Goal: Task Accomplishment & Management: Manage account settings

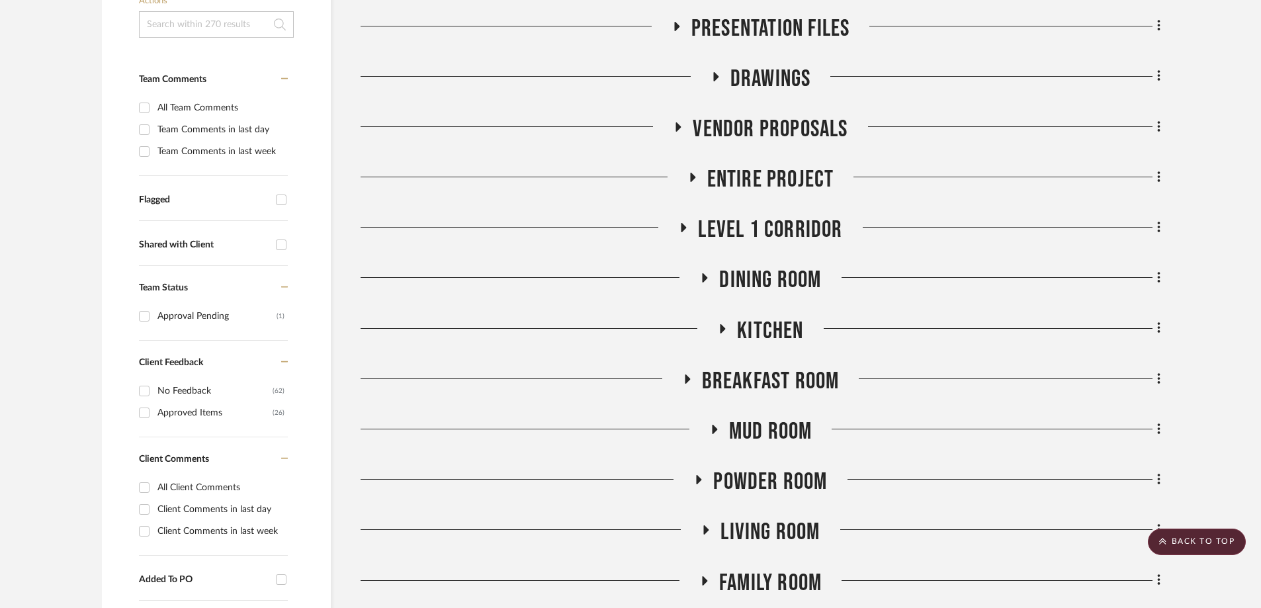
scroll to position [529, 0]
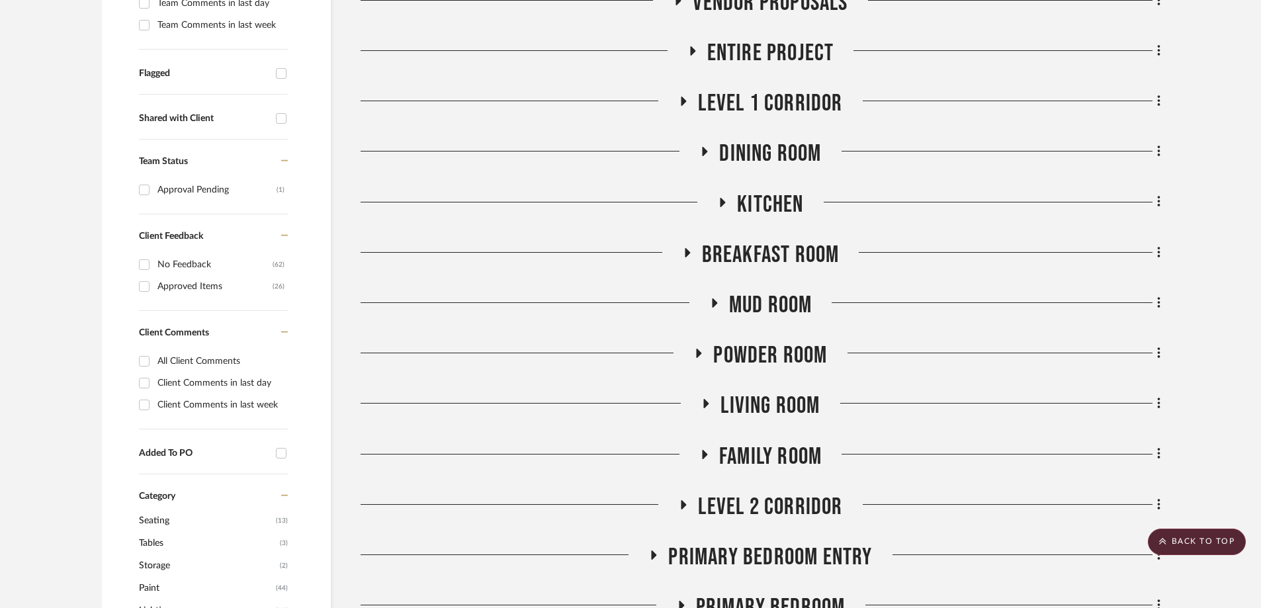
click at [705, 449] on icon at bounding box center [704, 454] width 16 height 10
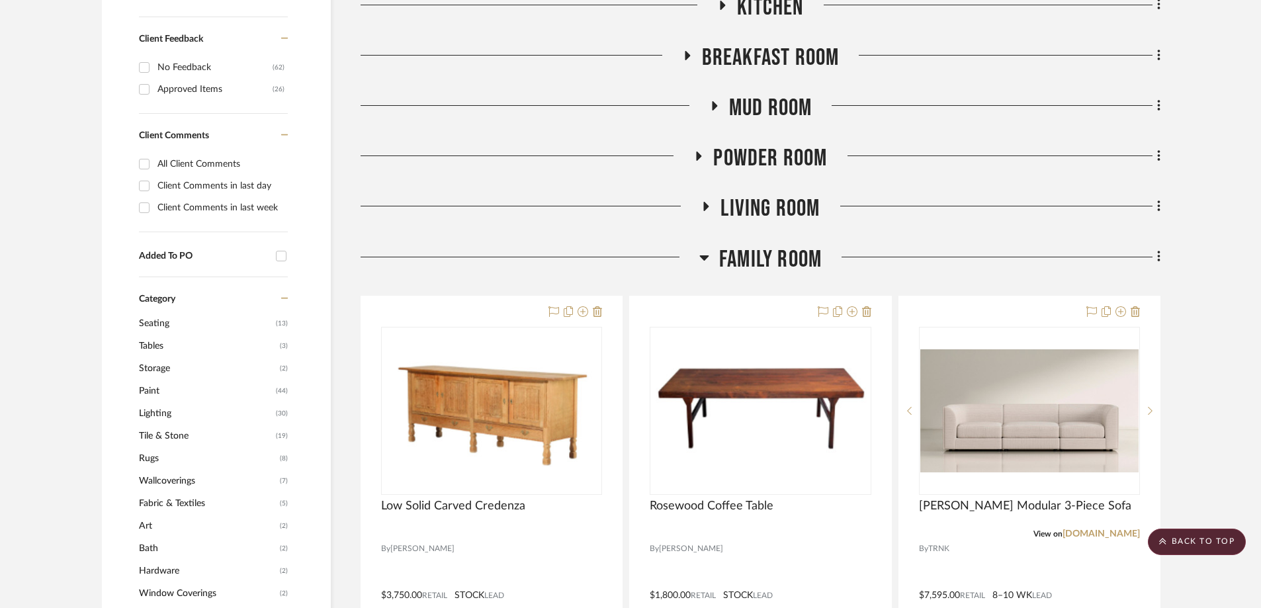
scroll to position [728, 0]
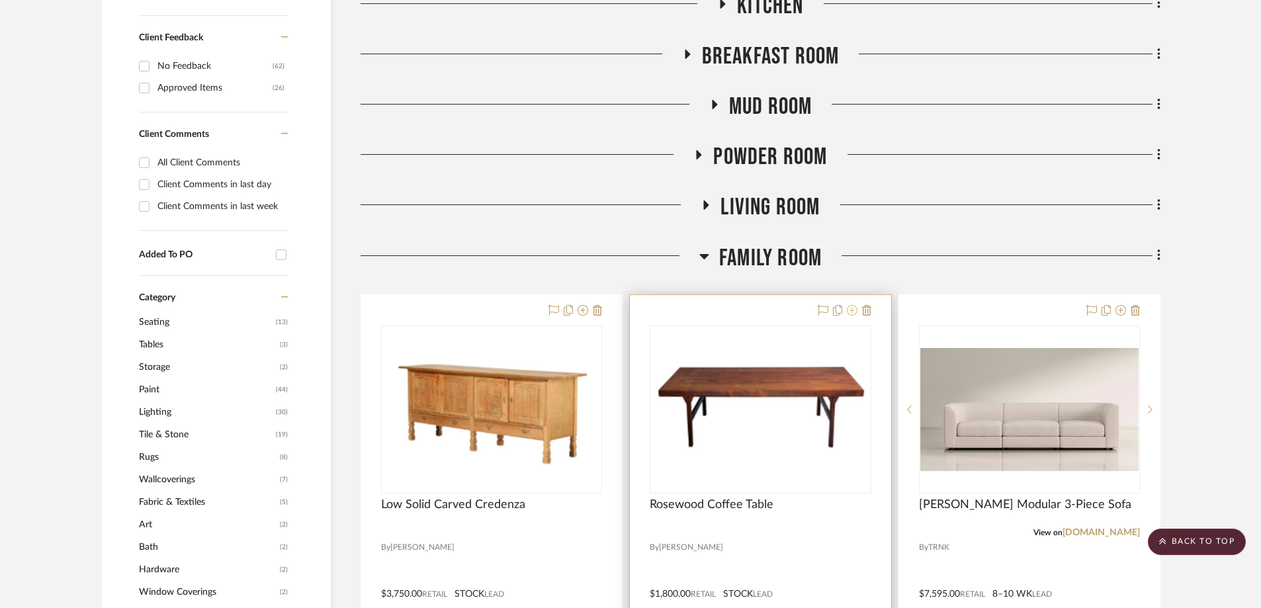
click at [853, 305] on icon at bounding box center [852, 310] width 11 height 11
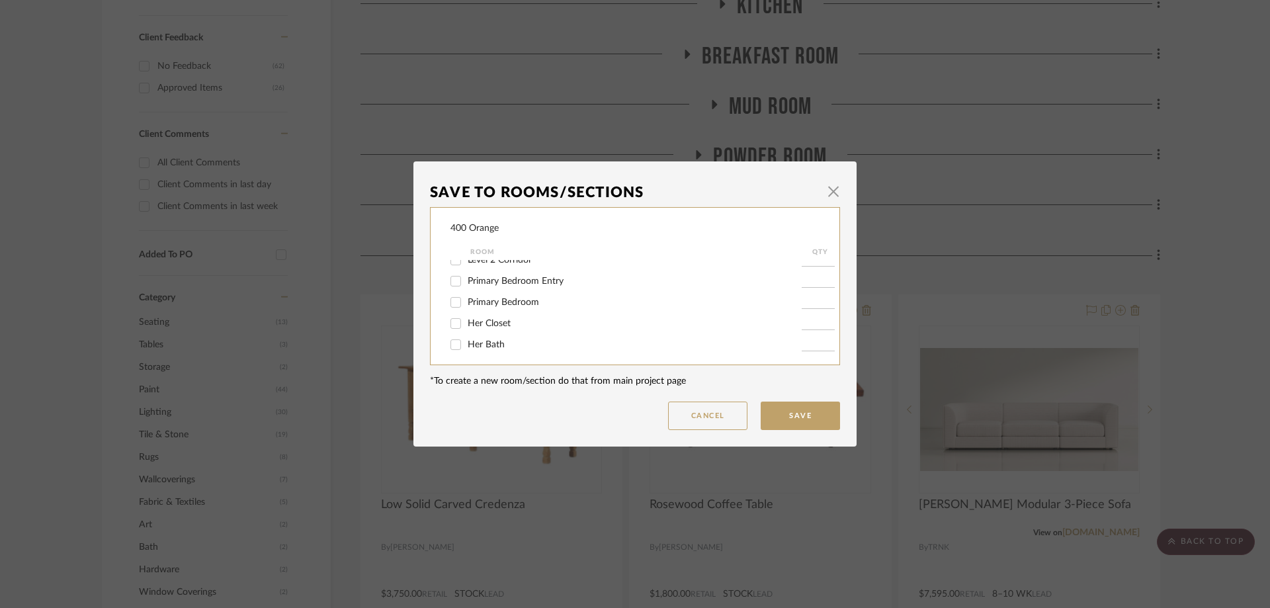
scroll to position [198, 0]
click at [448, 308] on input "Family Room" at bounding box center [455, 304] width 21 height 21
checkbox input "false"
click at [807, 417] on button "Save" at bounding box center [800, 416] width 79 height 28
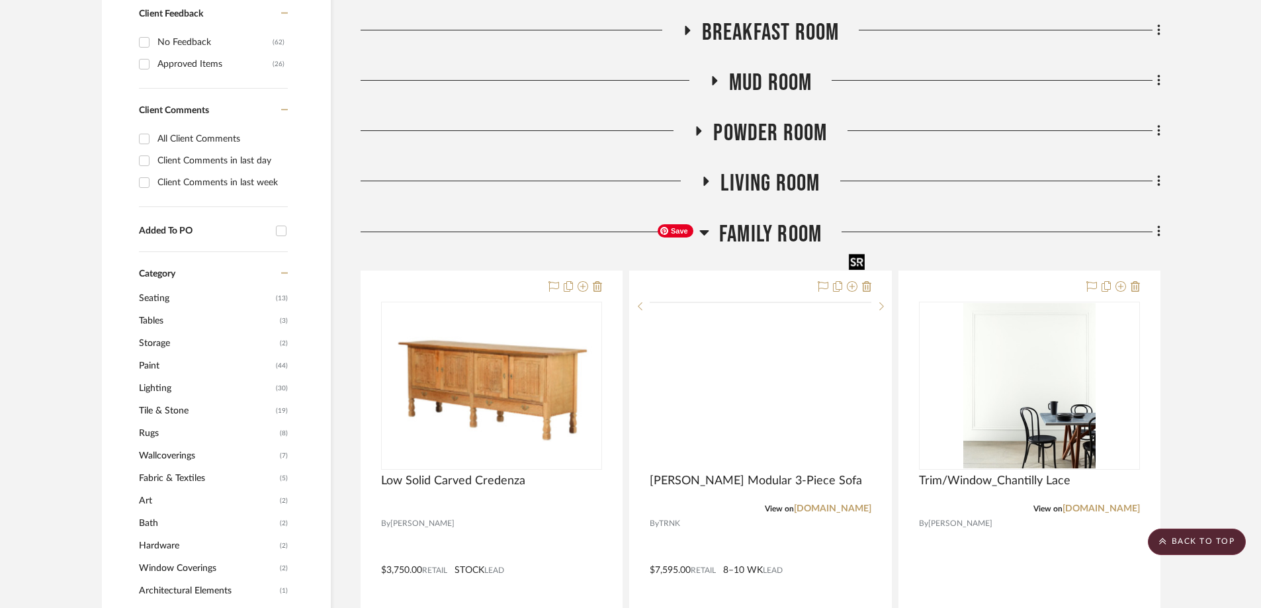
scroll to position [728, 0]
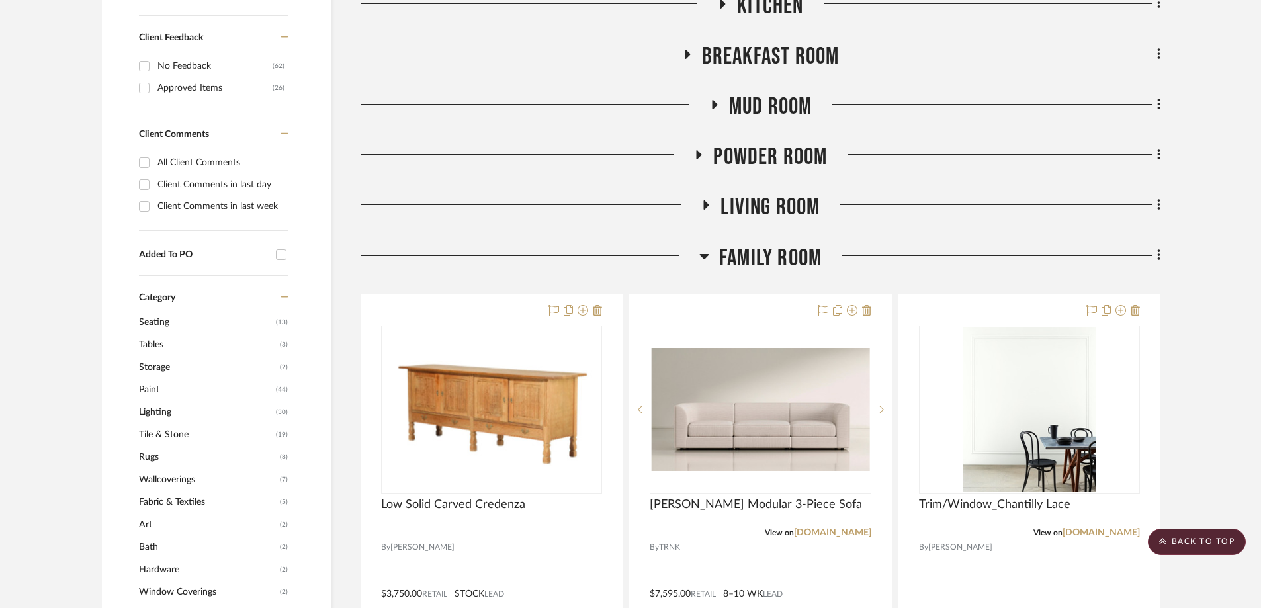
click at [700, 248] on icon at bounding box center [704, 256] width 10 height 16
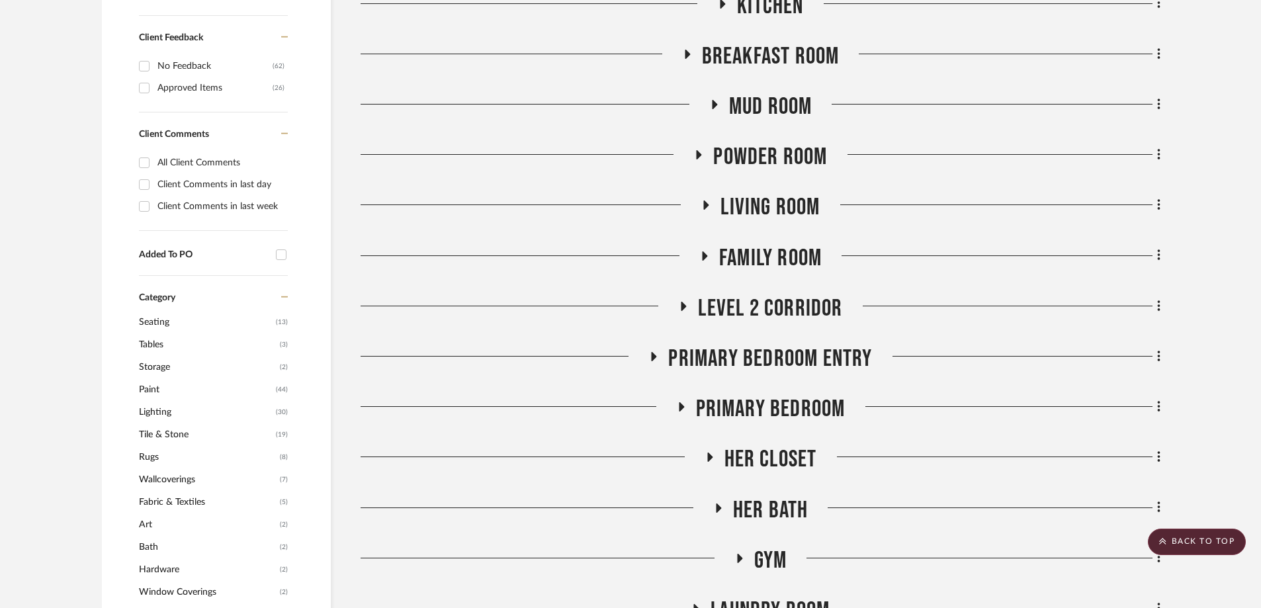
click at [701, 200] on icon at bounding box center [706, 205] width 16 height 10
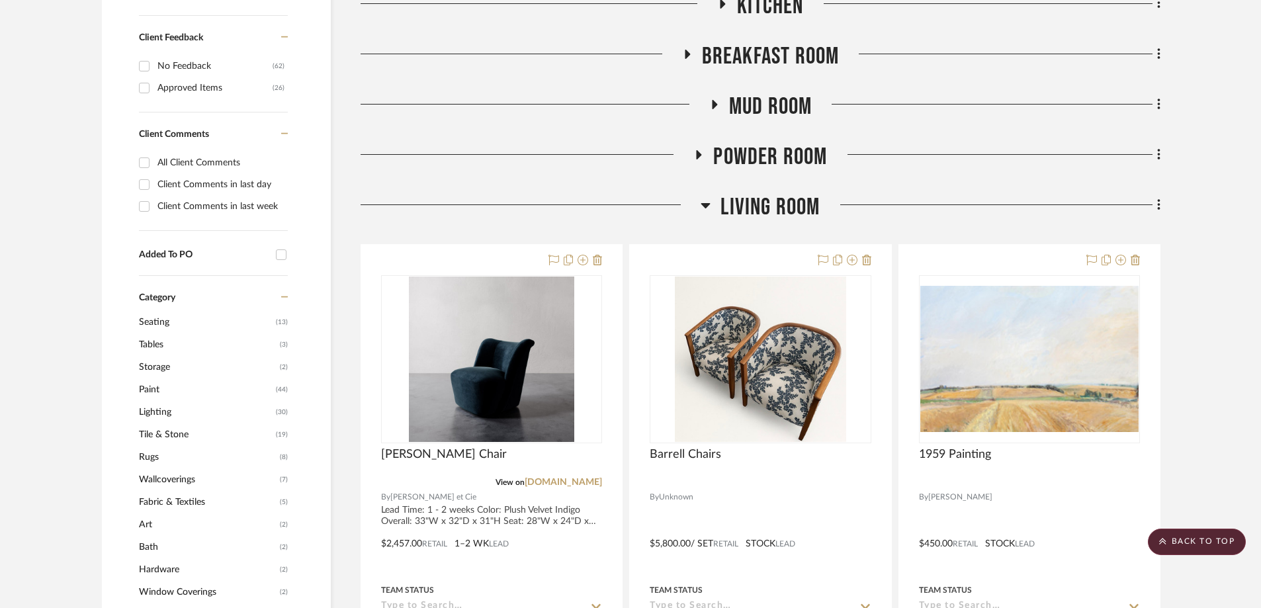
click at [707, 197] on icon at bounding box center [706, 205] width 10 height 16
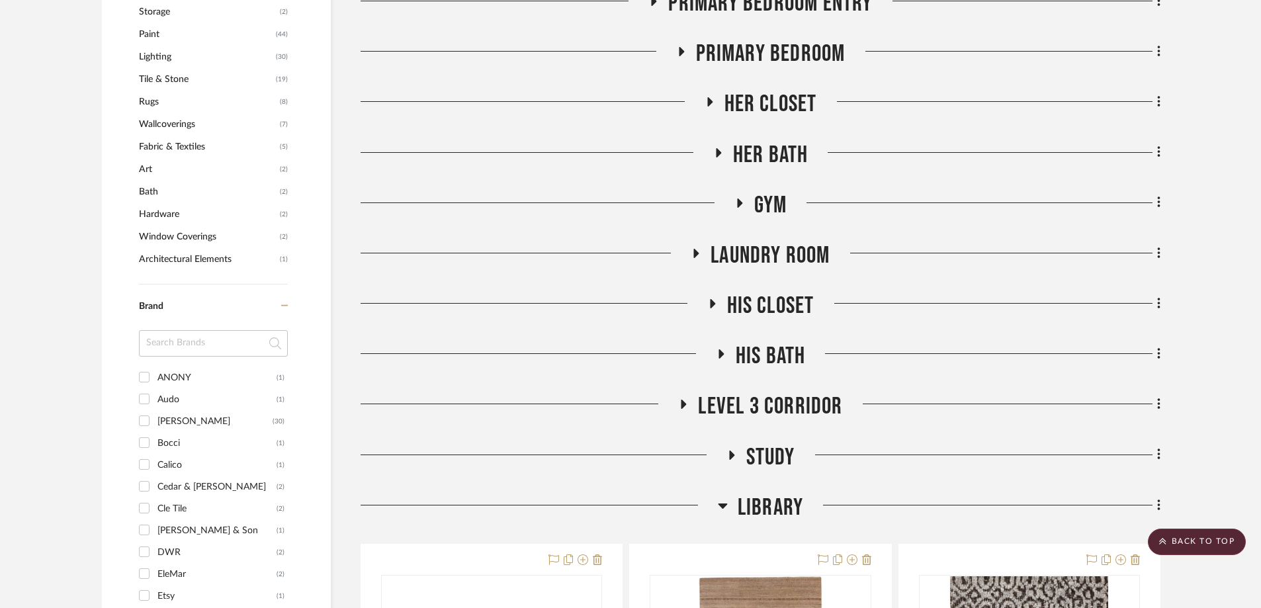
scroll to position [1125, 0]
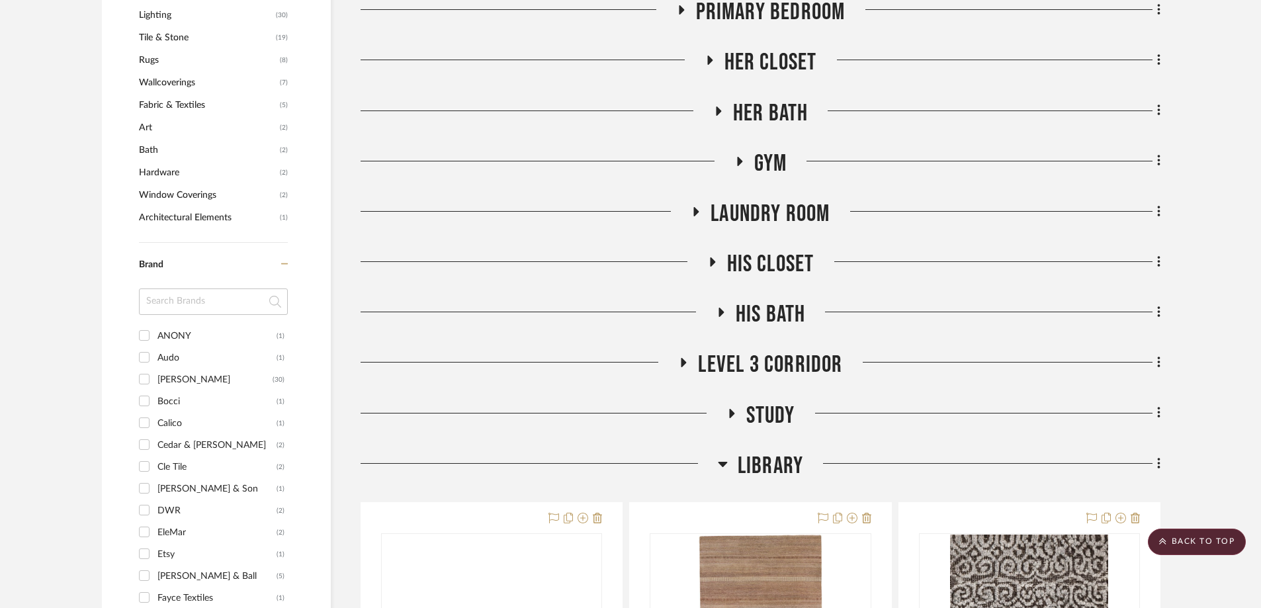
click at [722, 462] on icon at bounding box center [722, 464] width 9 height 5
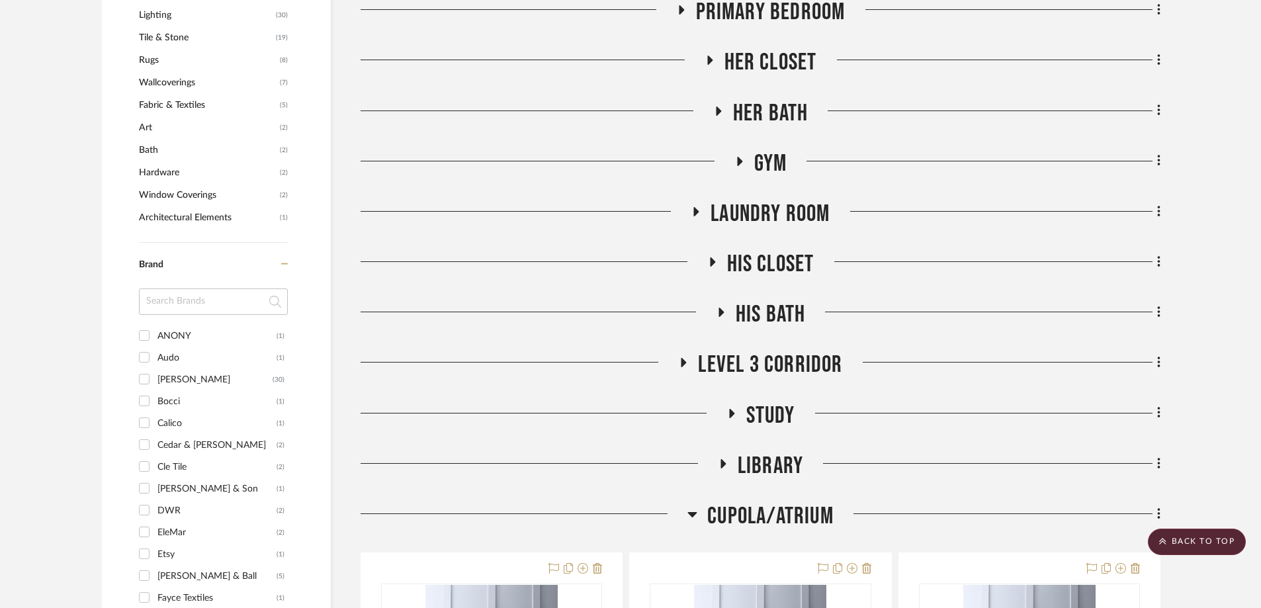
click at [731, 408] on icon at bounding box center [731, 413] width 16 height 10
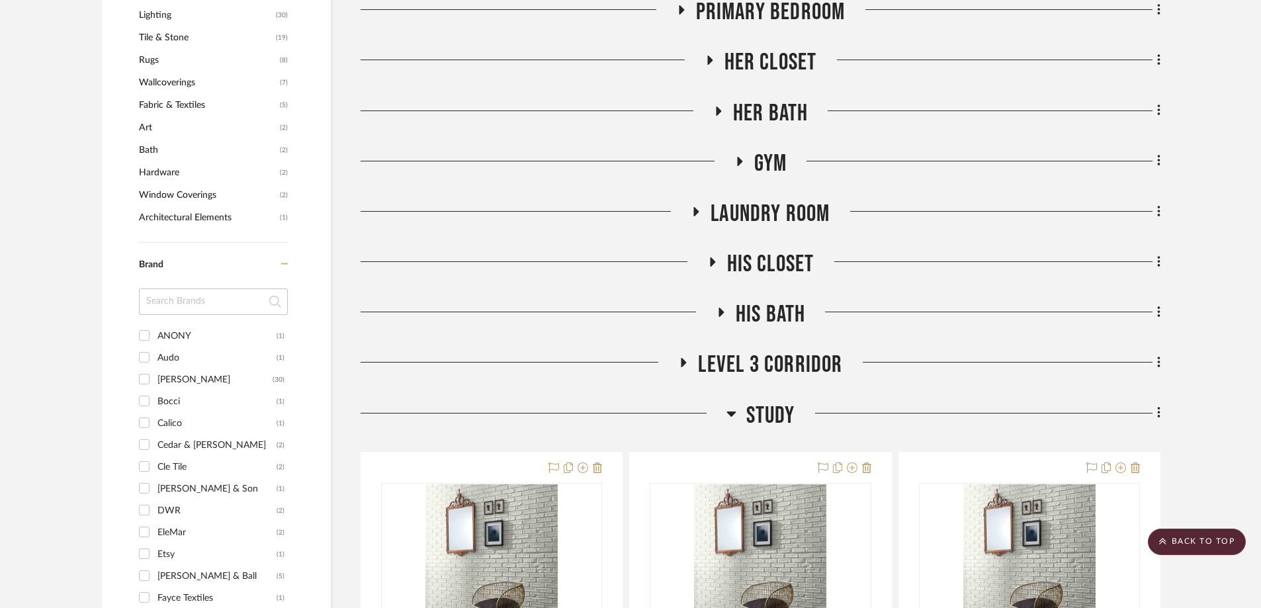
click at [731, 406] on icon at bounding box center [731, 414] width 10 height 16
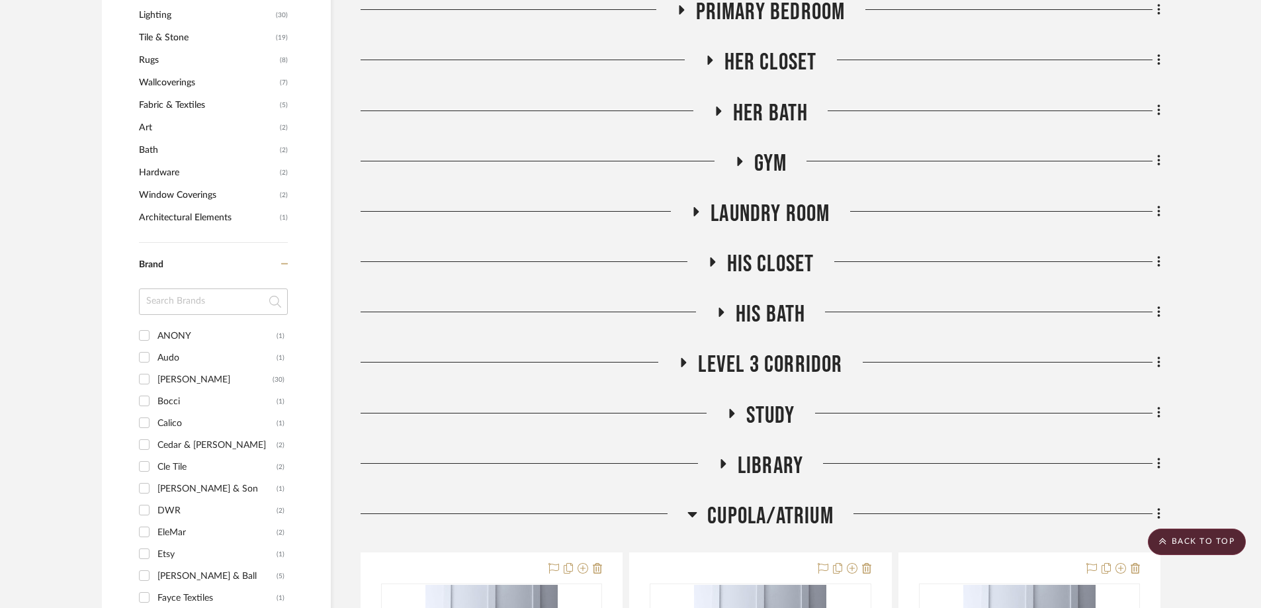
scroll to position [926, 0]
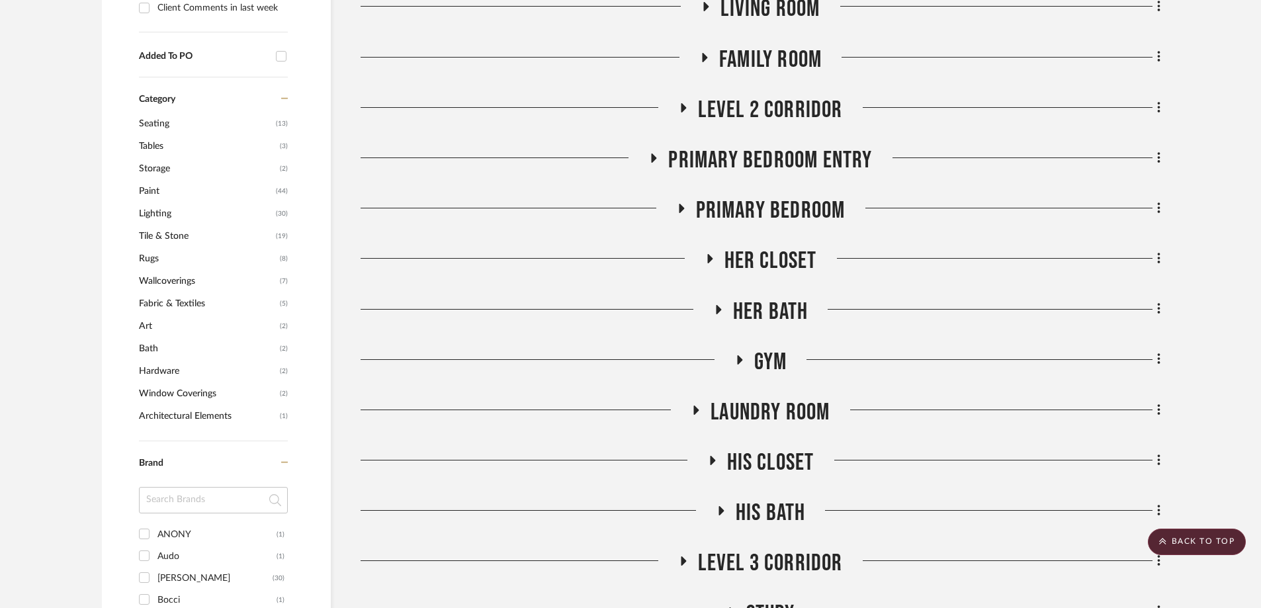
click at [714, 456] on icon at bounding box center [712, 461] width 16 height 10
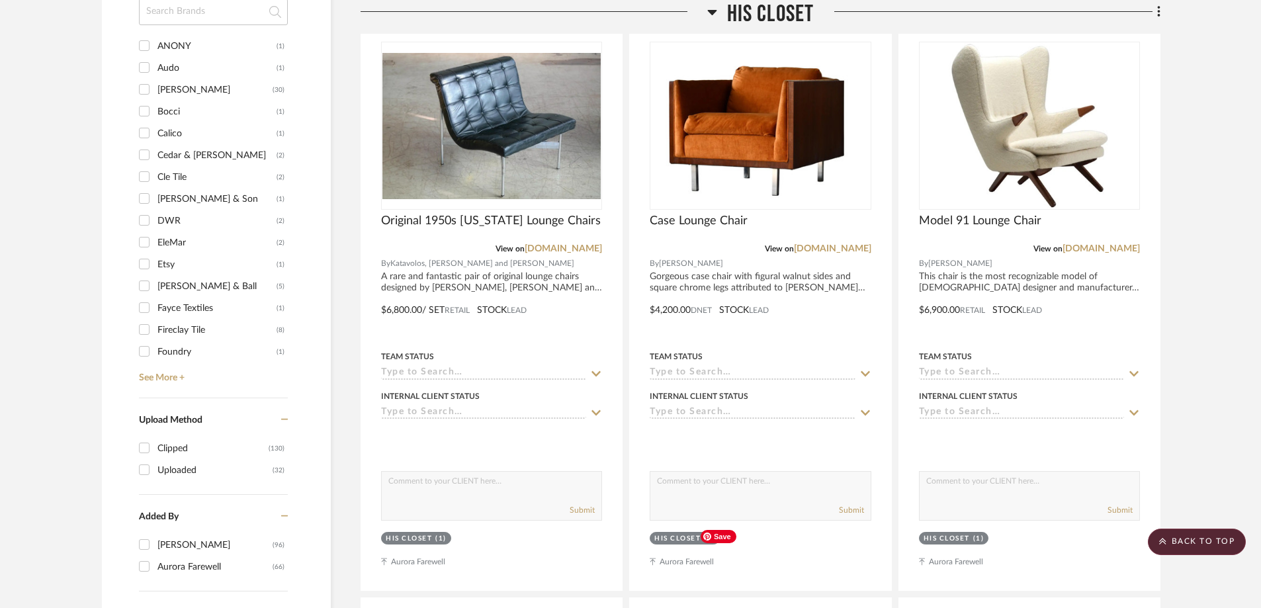
scroll to position [1257, 0]
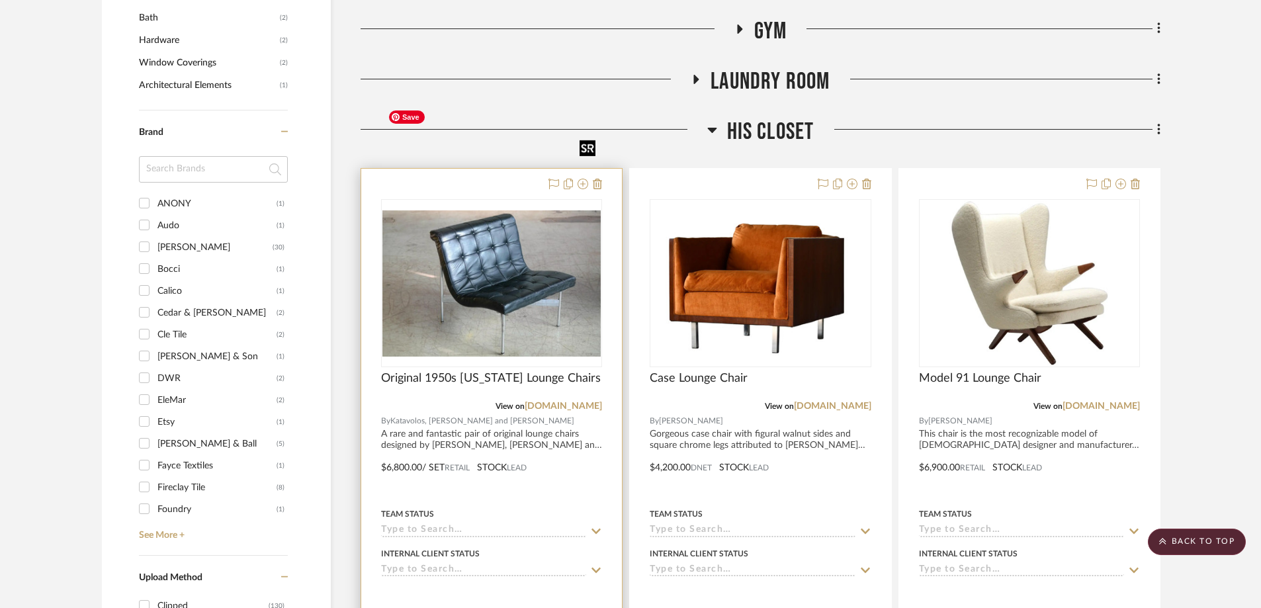
click at [0, 0] on img at bounding box center [0, 0] width 0 height 0
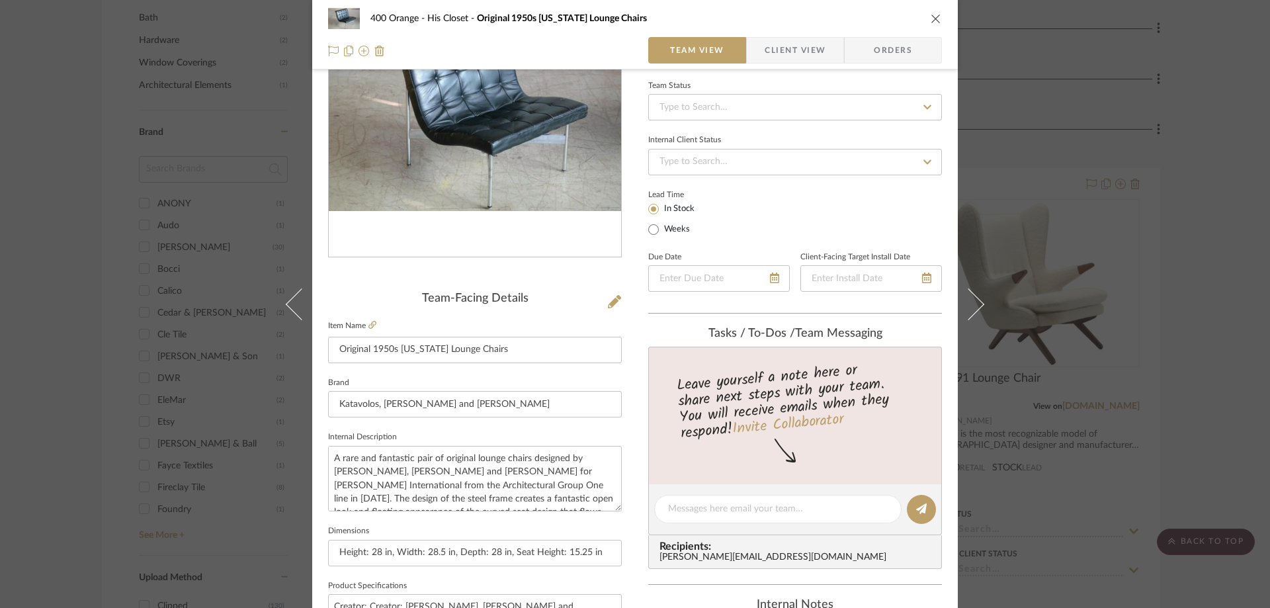
scroll to position [331, 0]
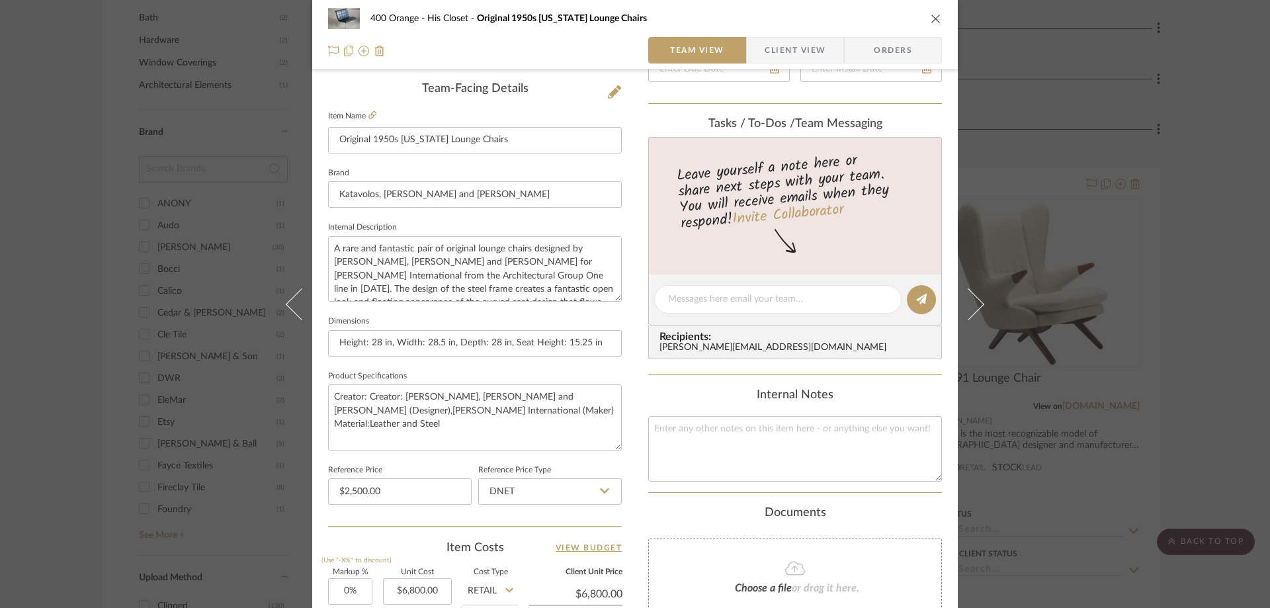
click at [931, 15] on icon "close" at bounding box center [936, 18] width 11 height 11
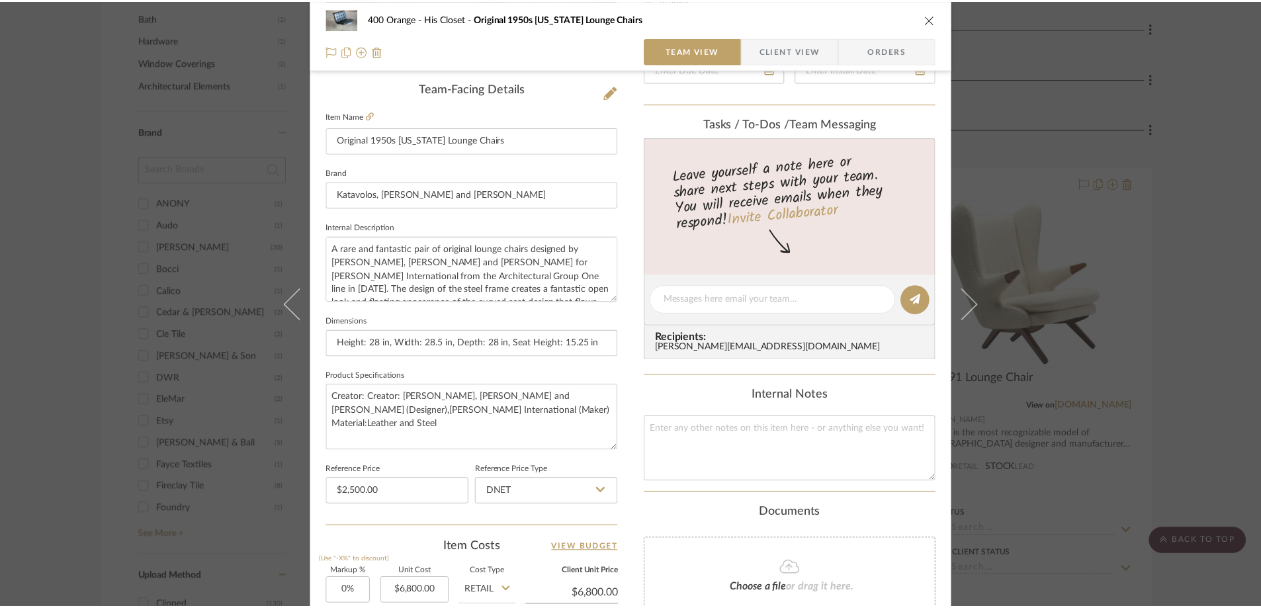
scroll to position [1257, 0]
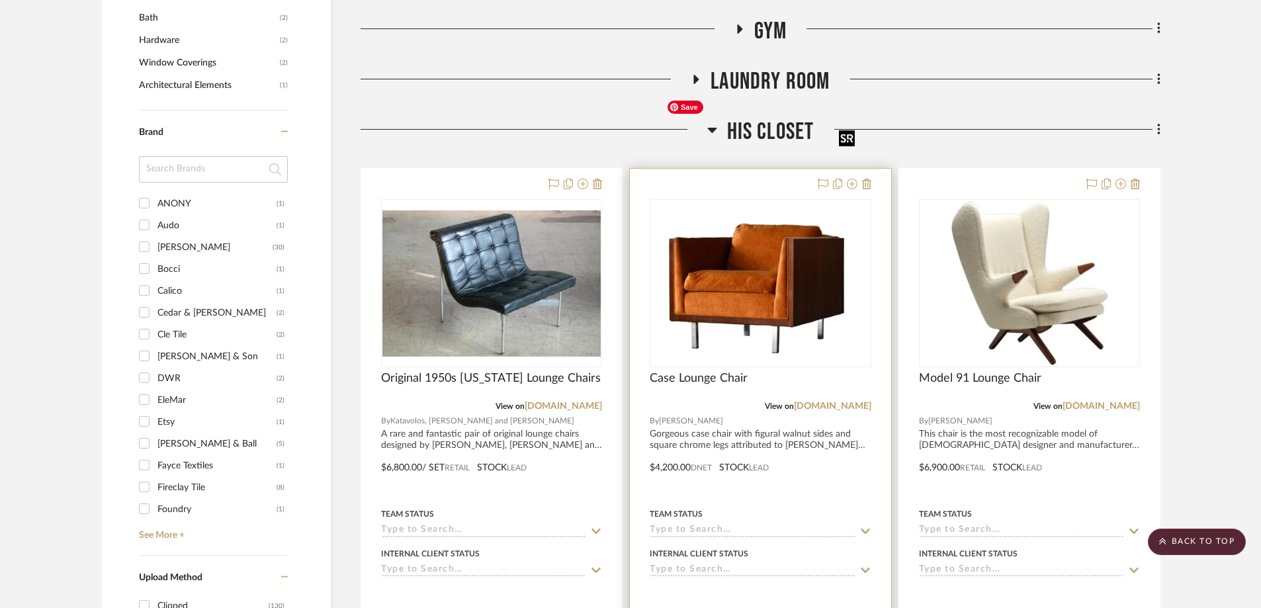
click at [0, 0] on img at bounding box center [0, 0] width 0 height 0
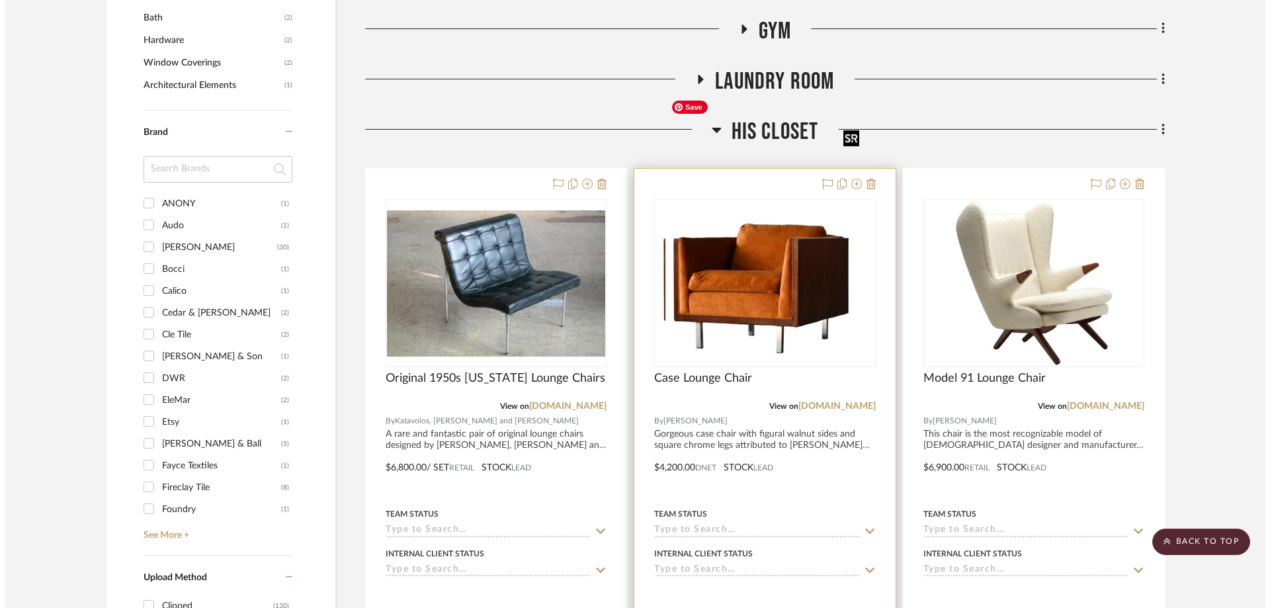
scroll to position [0, 0]
